Goal: Navigation & Orientation: Understand site structure

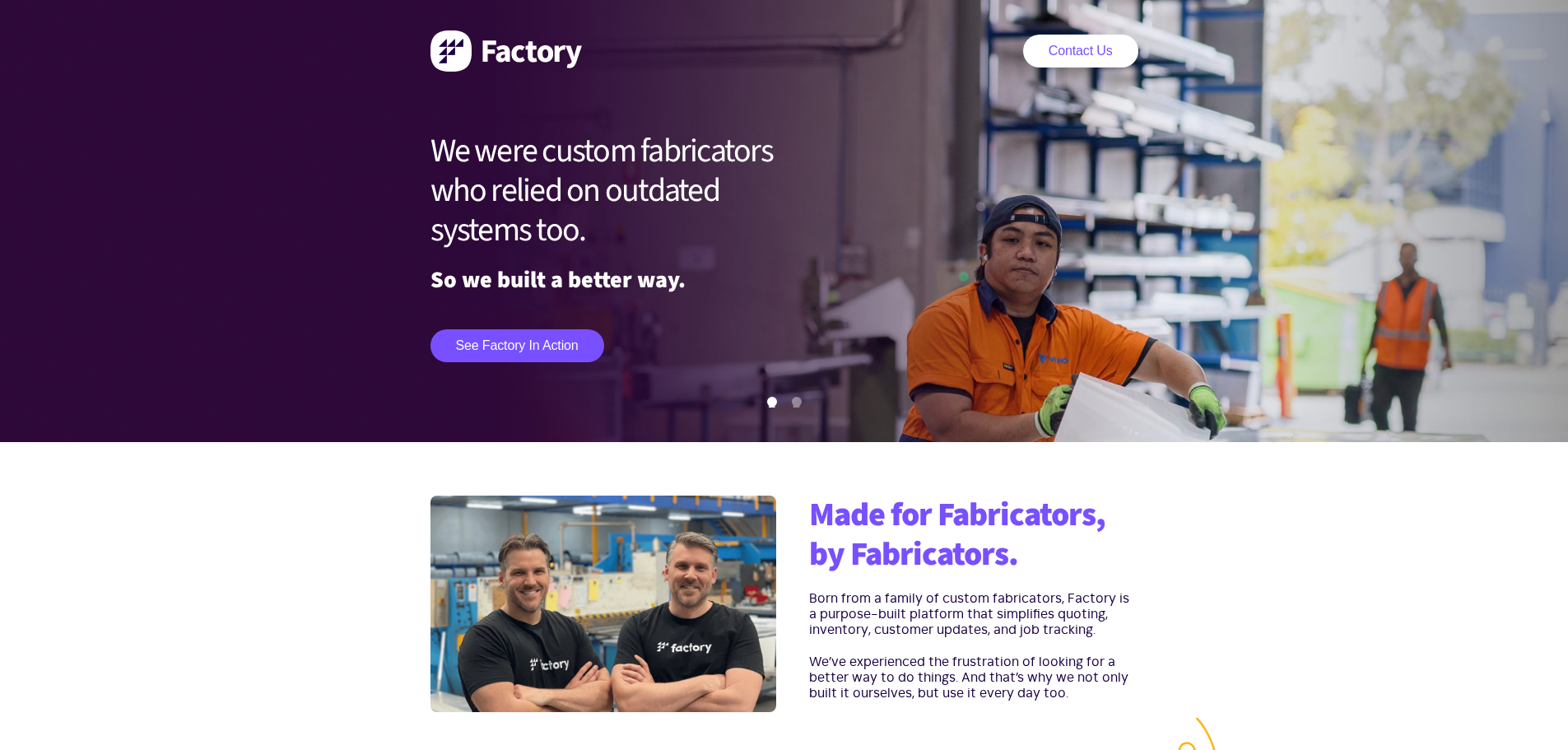
click at [519, 52] on img at bounding box center [506, 50] width 151 height 41
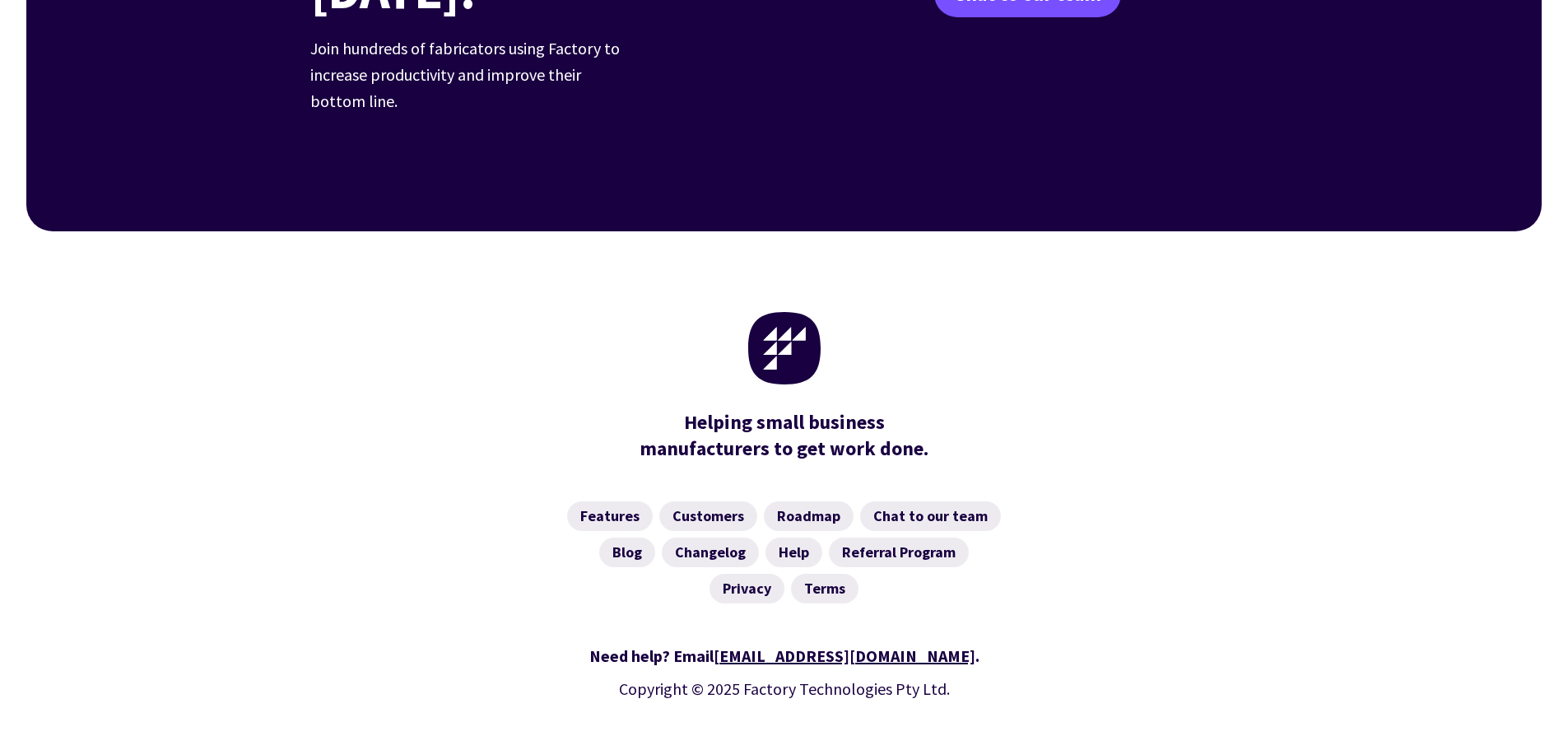
scroll to position [6434, 0]
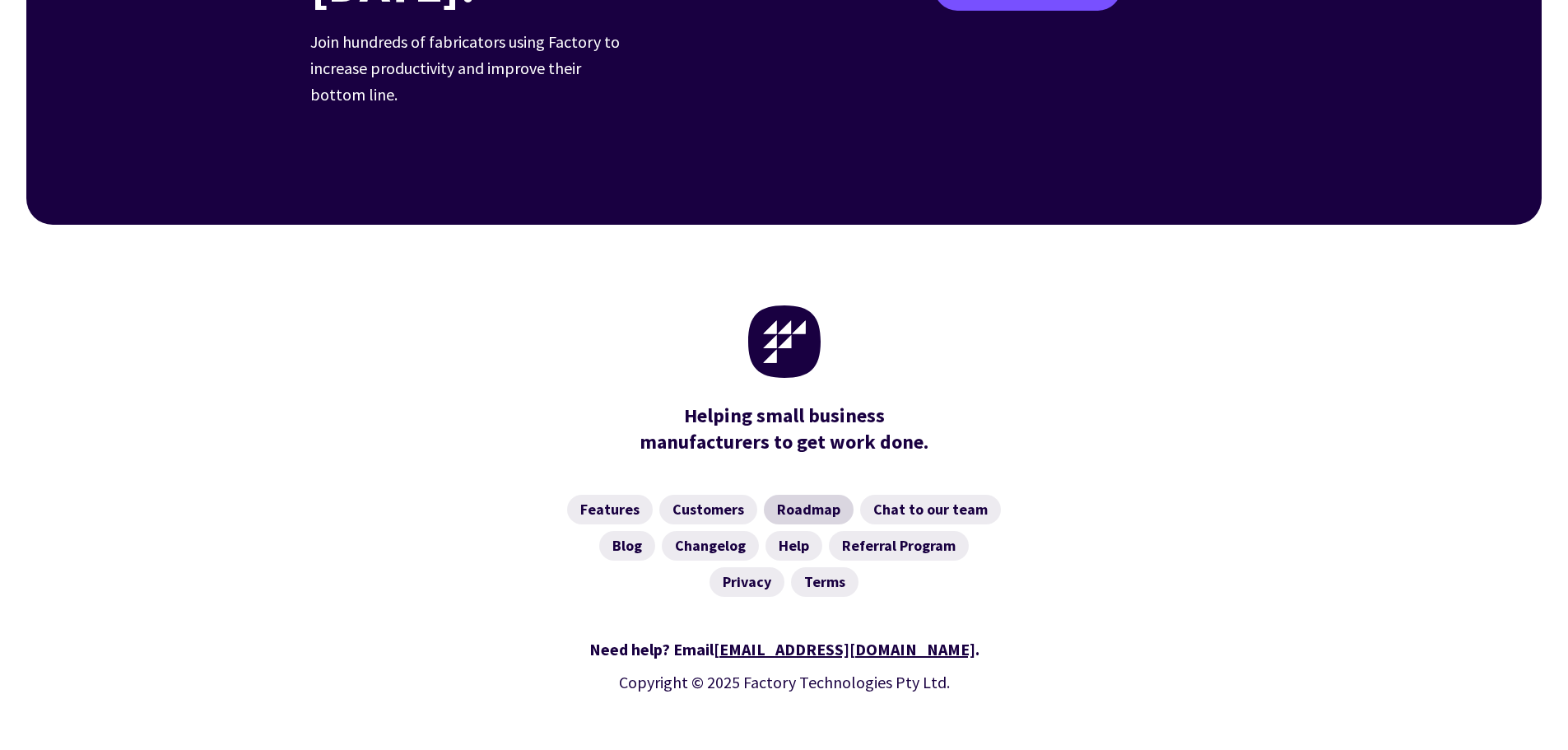
click at [802, 495] on link "Roadmap" at bounding box center [809, 509] width 90 height 30
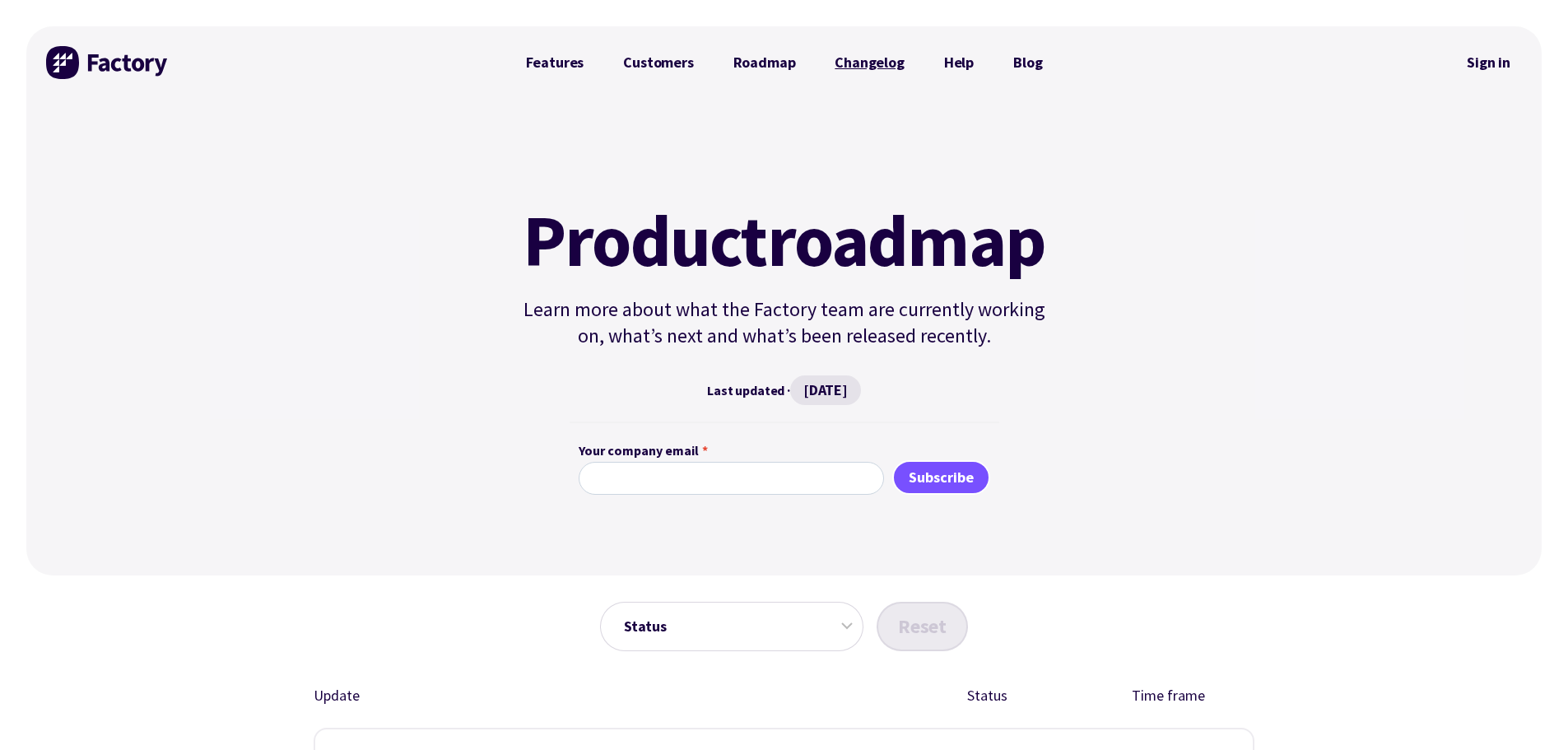
click at [862, 62] on link "Changelog" at bounding box center [869, 63] width 109 height 33
click at [653, 63] on link "Customers" at bounding box center [657, 63] width 110 height 33
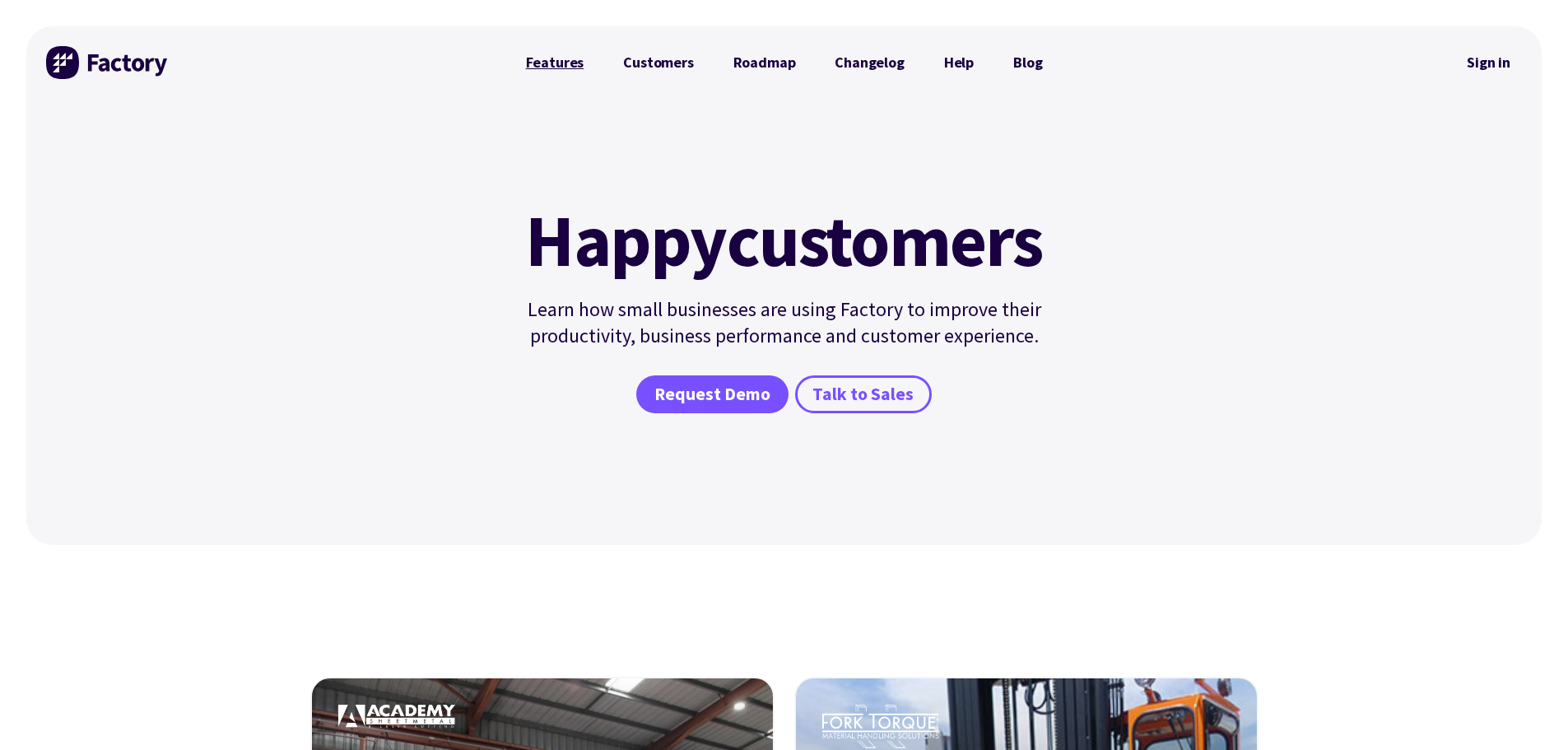
click at [544, 59] on link "Features" at bounding box center [555, 63] width 98 height 33
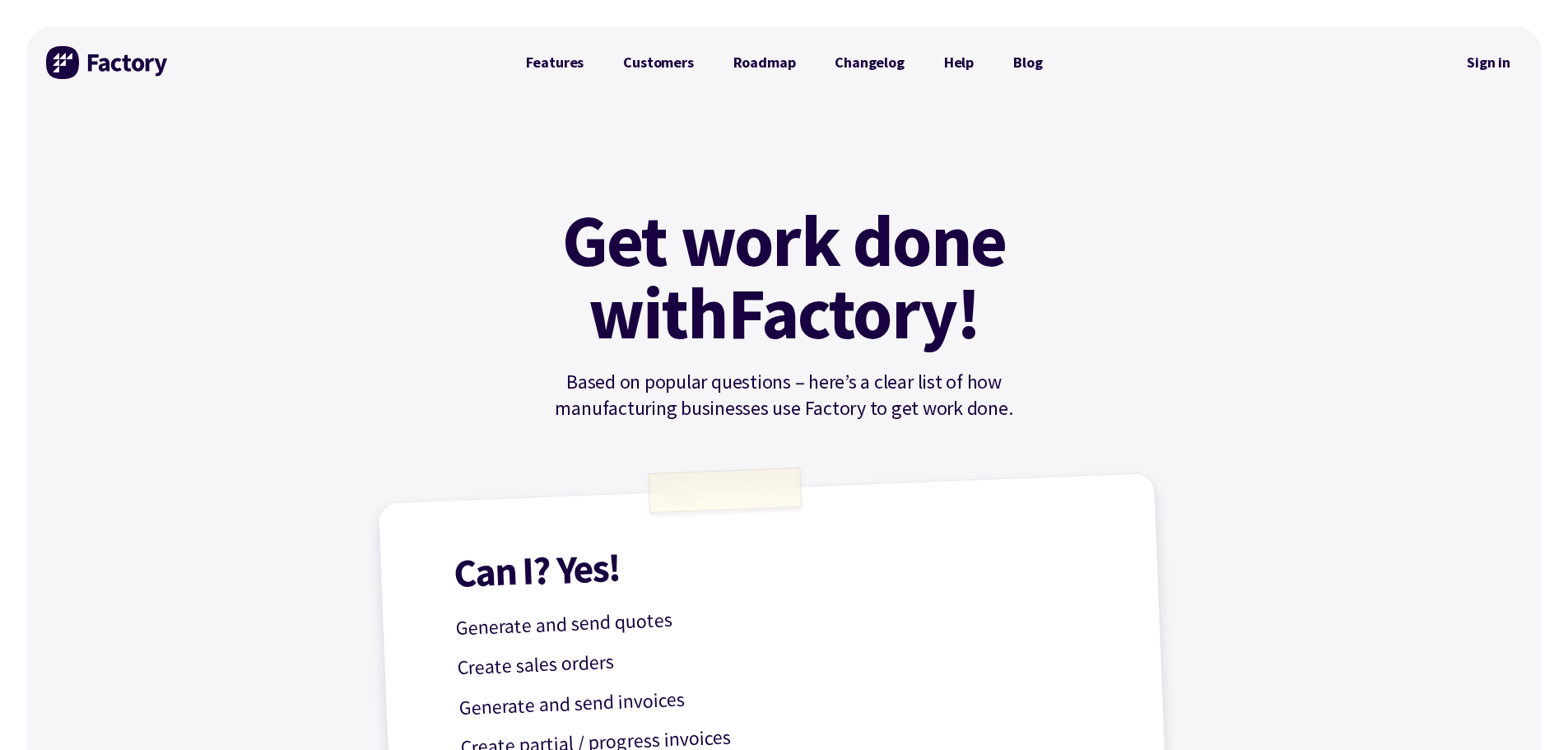
click at [115, 68] on img at bounding box center [108, 63] width 123 height 33
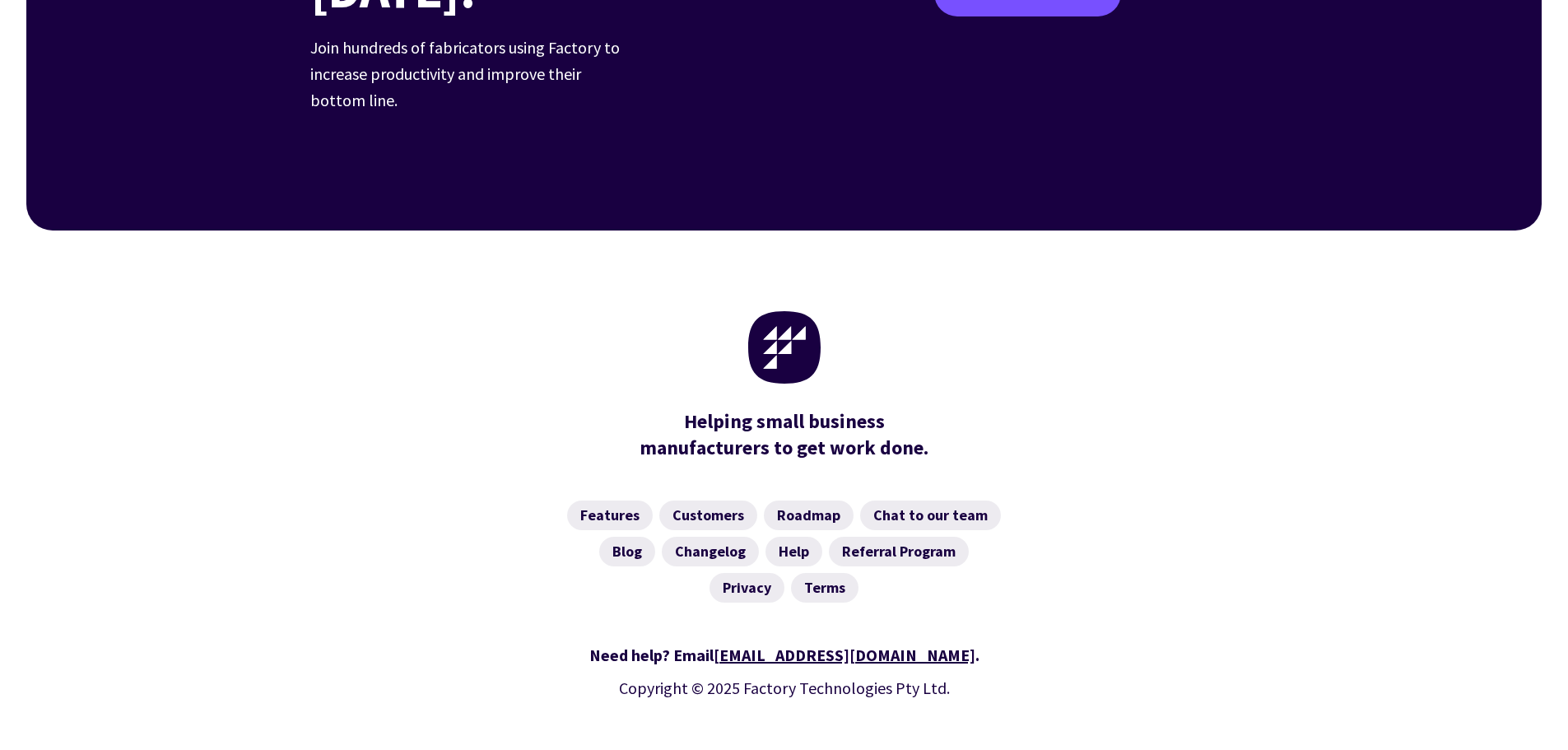
scroll to position [6434, 0]
